Goal: Task Accomplishment & Management: Manage account settings

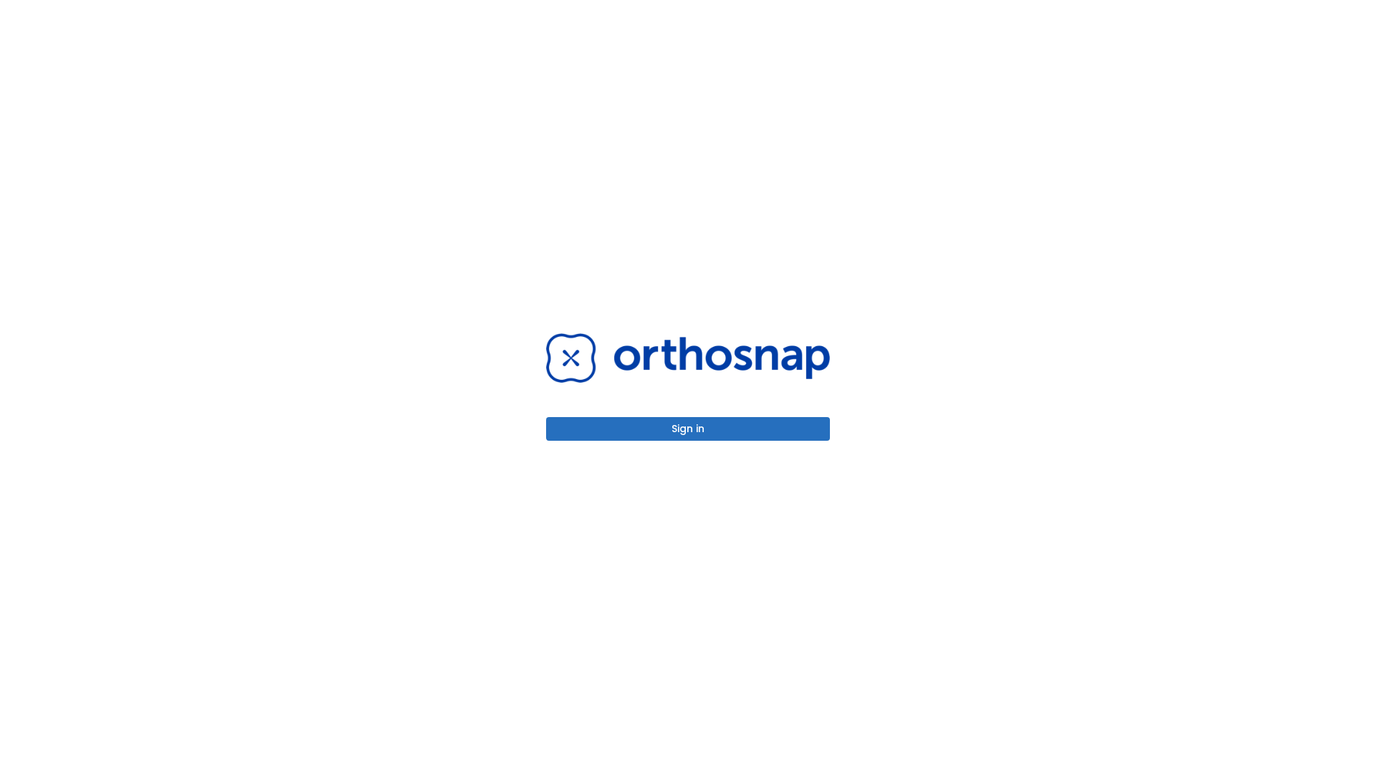
click at [688, 429] on button "Sign in" at bounding box center [688, 429] width 284 height 24
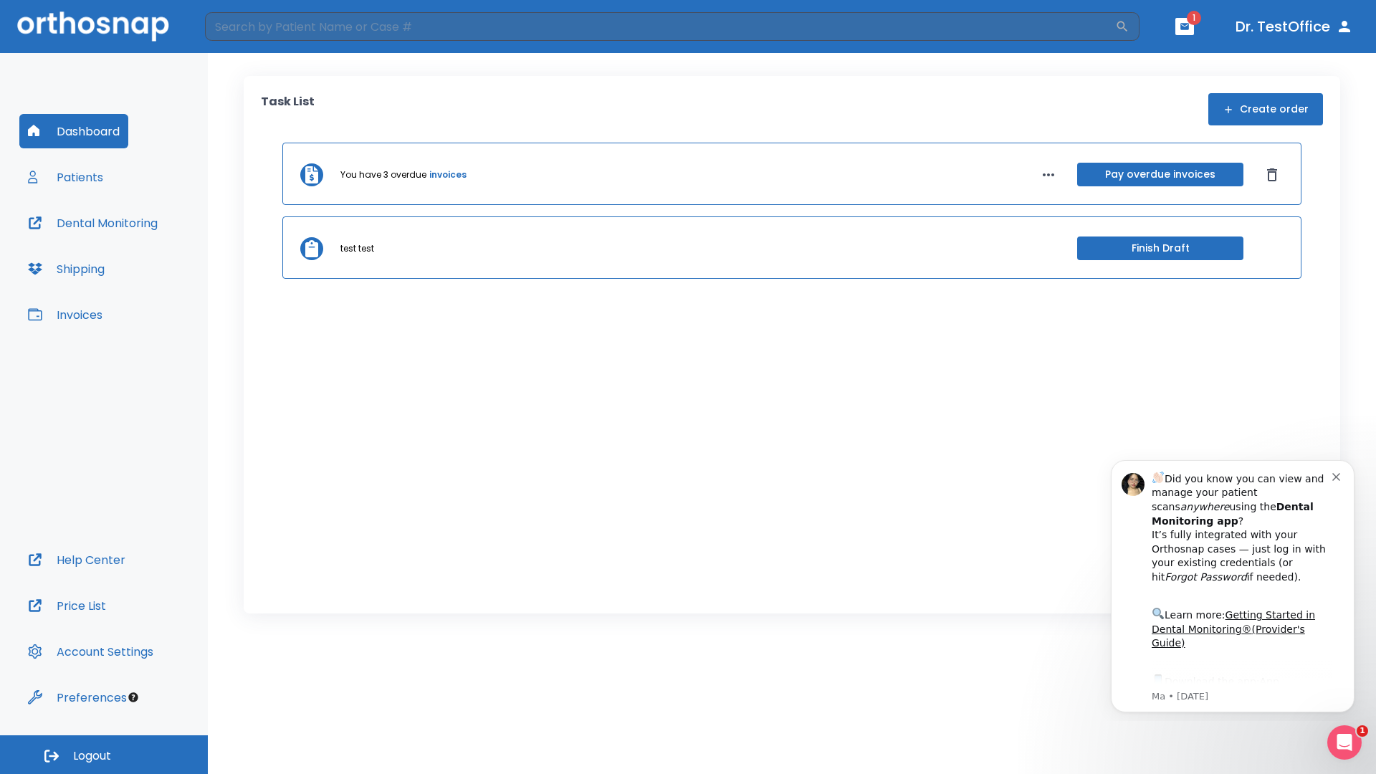
click at [104, 755] on span "Logout" at bounding box center [92, 756] width 38 height 16
